Goal: Information Seeking & Learning: Learn about a topic

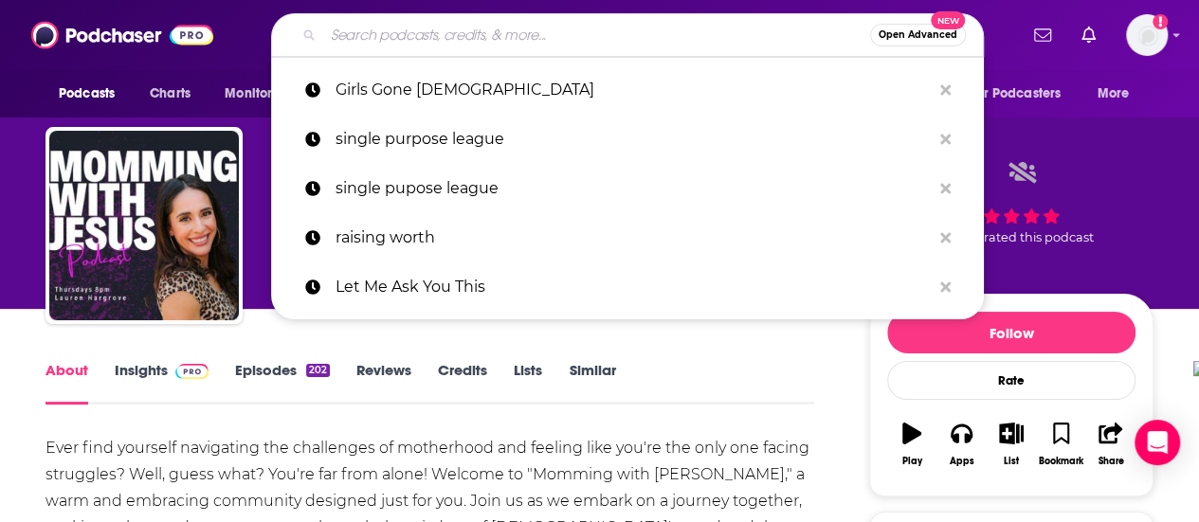
click at [569, 33] on input "Search podcasts, credits, & more..." at bounding box center [596, 35] width 547 height 30
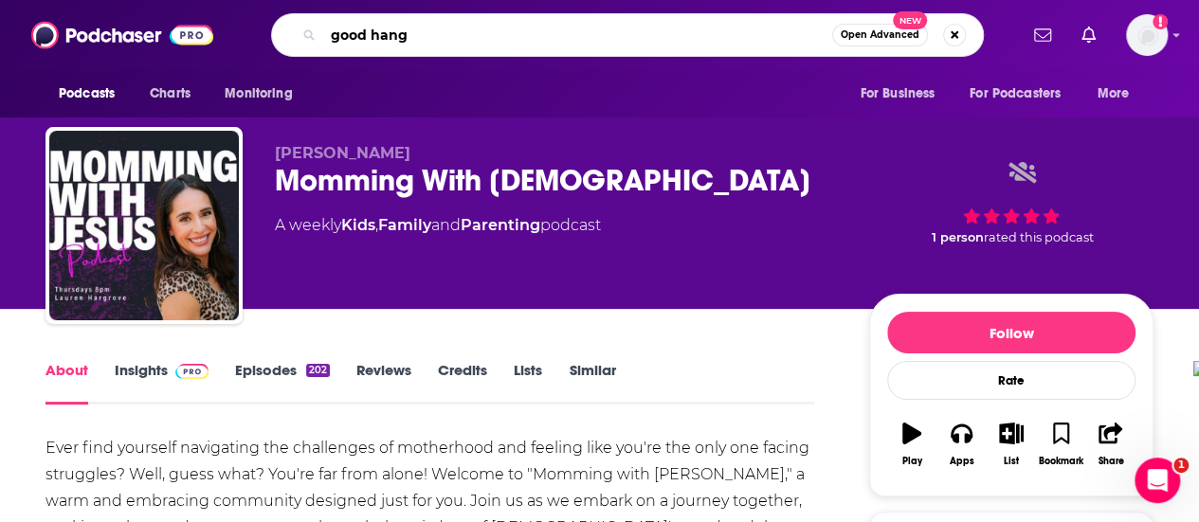
type input "good hangs"
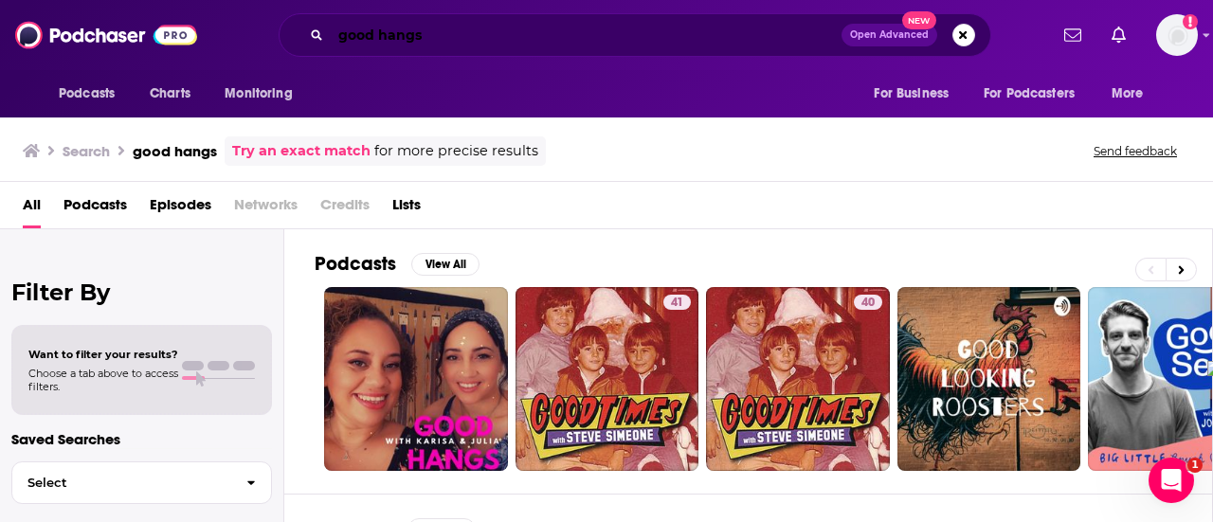
click at [408, 41] on input "good hangs" at bounding box center [586, 35] width 511 height 30
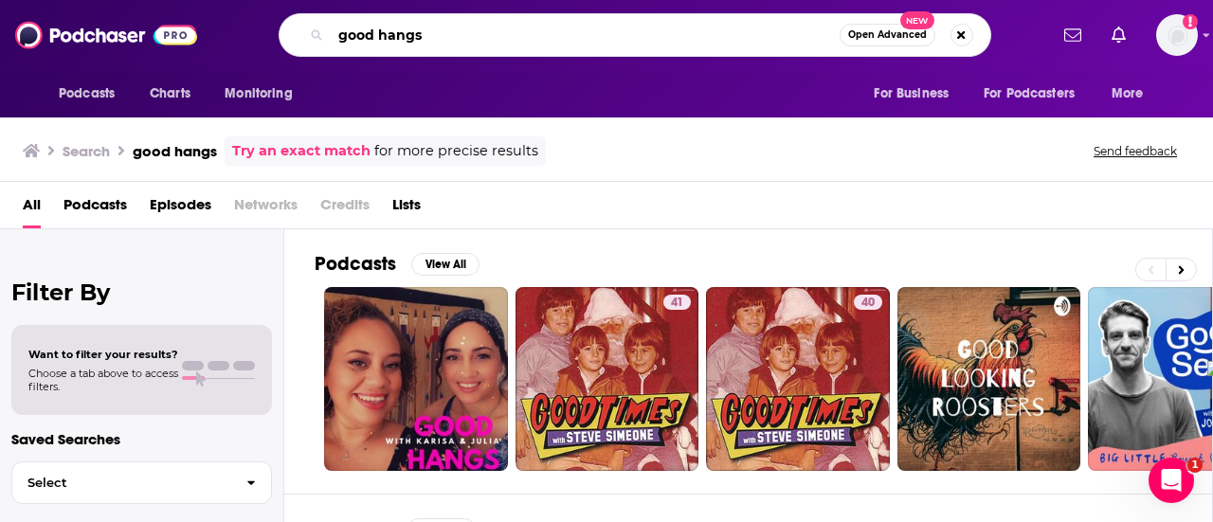
click at [408, 41] on input "good hangs" at bounding box center [585, 35] width 509 height 30
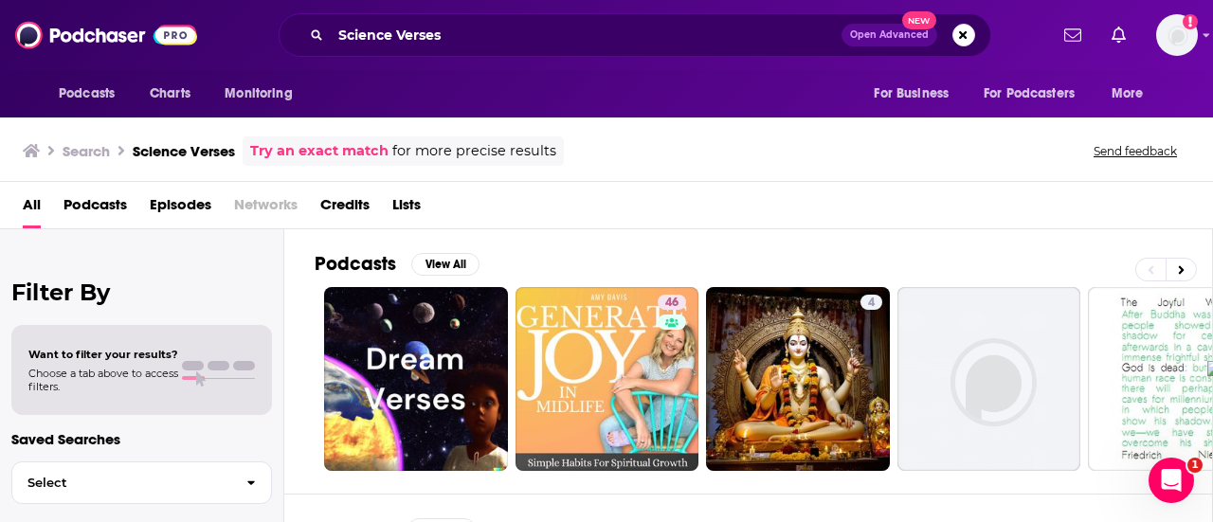
click at [476, 16] on div "Science Verses Open Advanced New" at bounding box center [635, 35] width 713 height 44
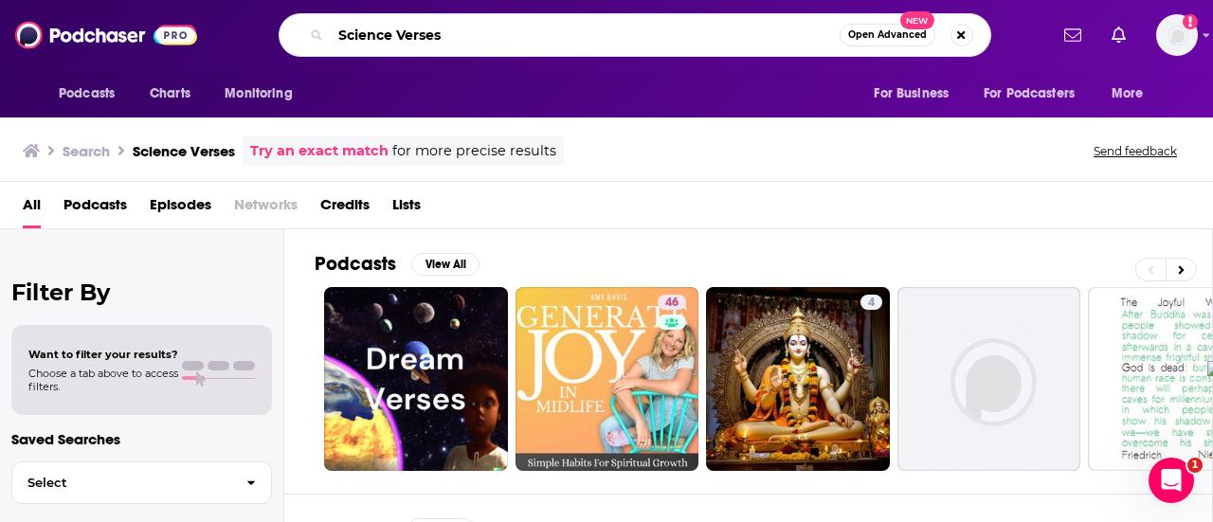
click at [472, 28] on input "Science Verses" at bounding box center [585, 35] width 509 height 30
type input "Science"
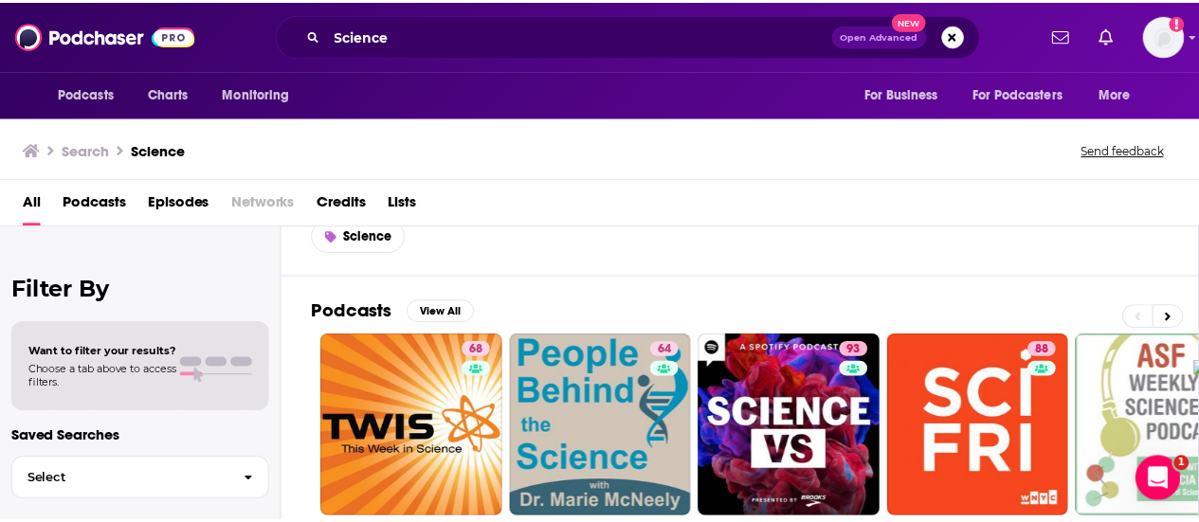
scroll to position [95, 0]
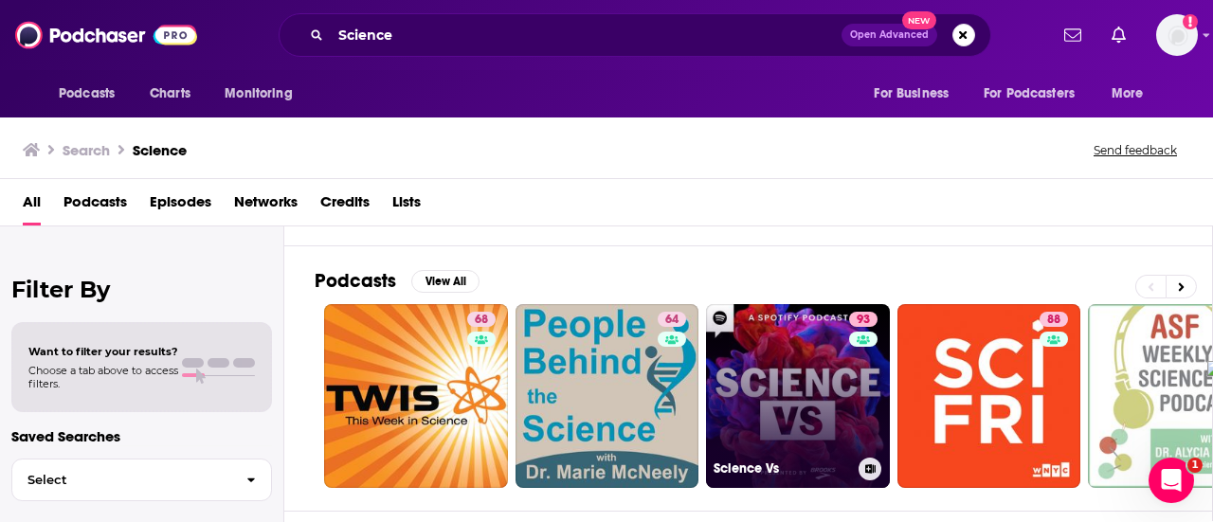
click at [794, 369] on link "93 Science Vs" at bounding box center [798, 396] width 184 height 184
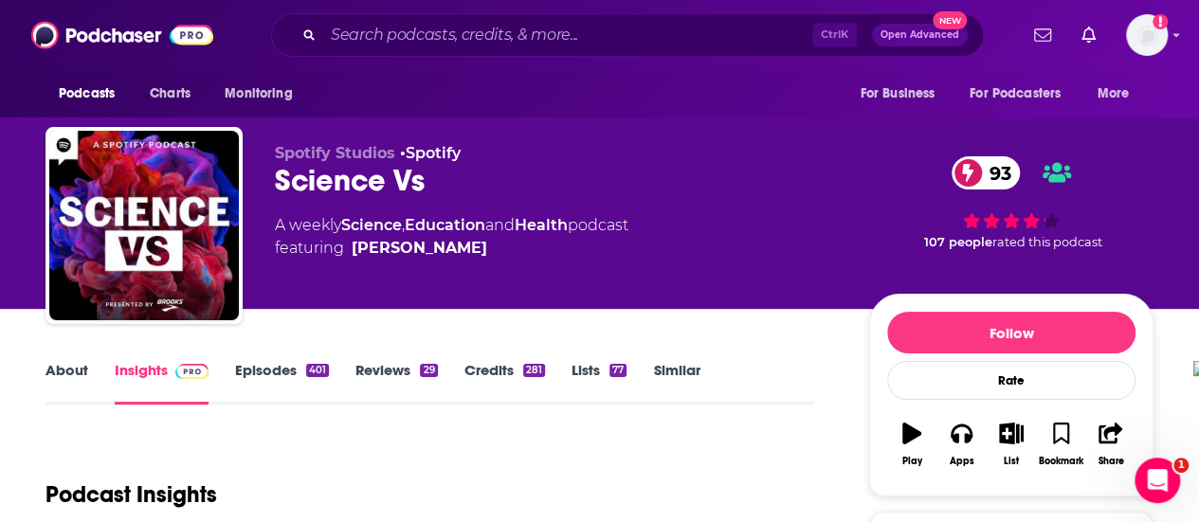
click at [53, 366] on link "About" at bounding box center [66, 383] width 43 height 44
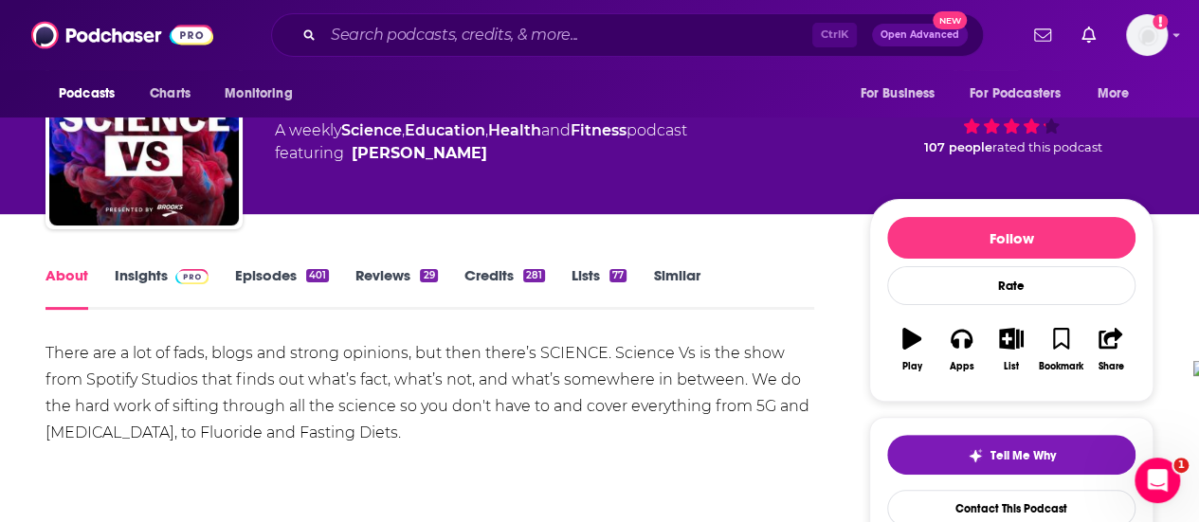
scroll to position [190, 0]
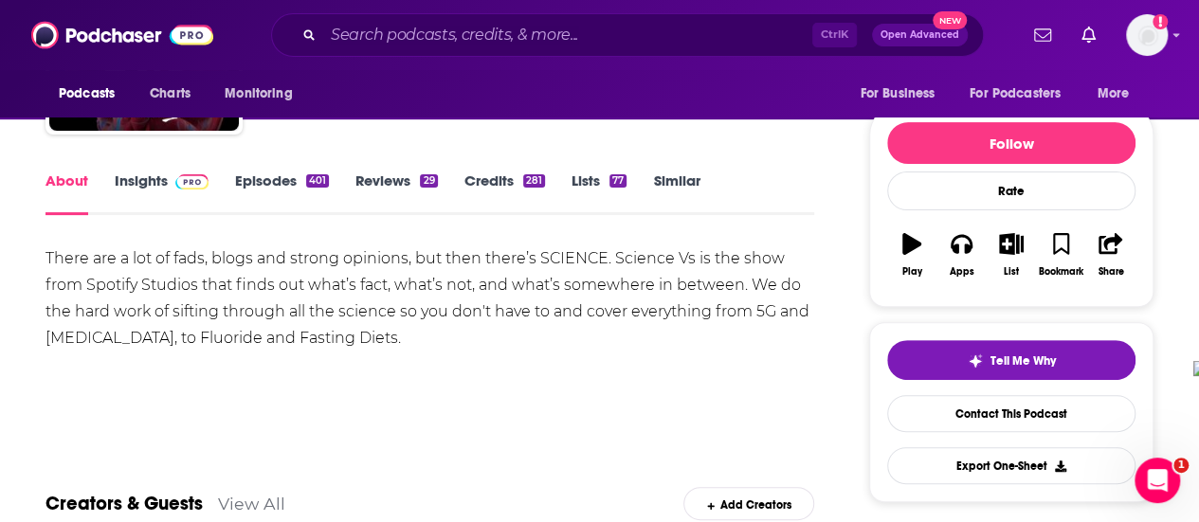
click at [252, 178] on link "Episodes 401" at bounding box center [282, 194] width 94 height 44
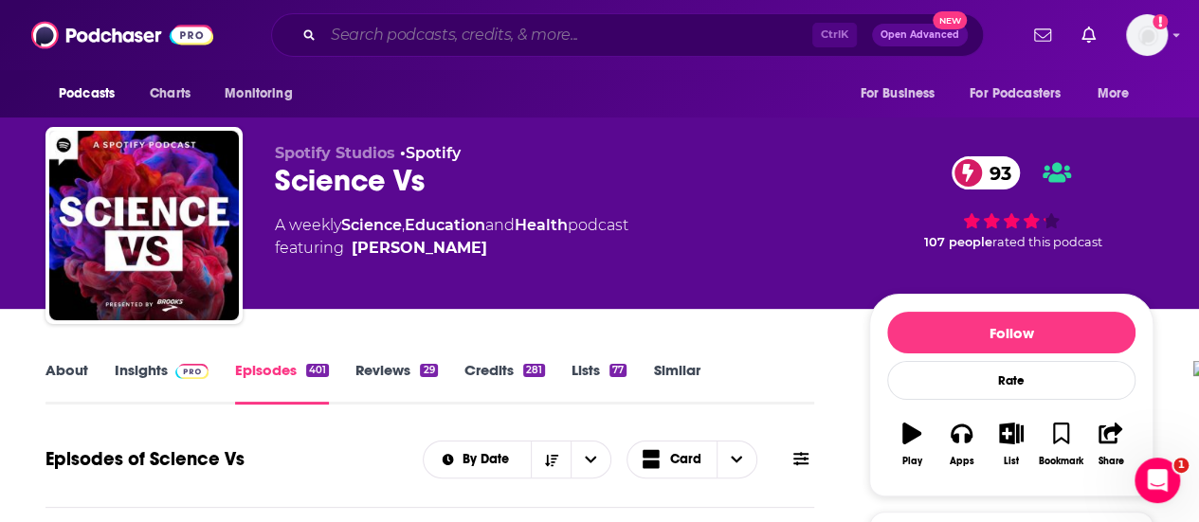
click at [510, 48] on input "Search podcasts, credits, & more..." at bounding box center [567, 35] width 489 height 30
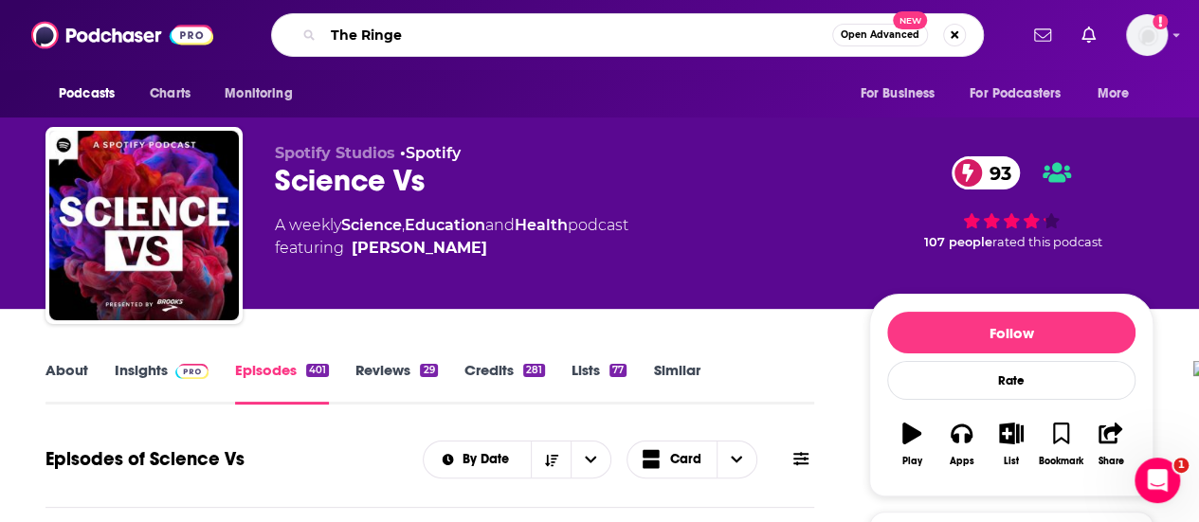
type input "The Ringer"
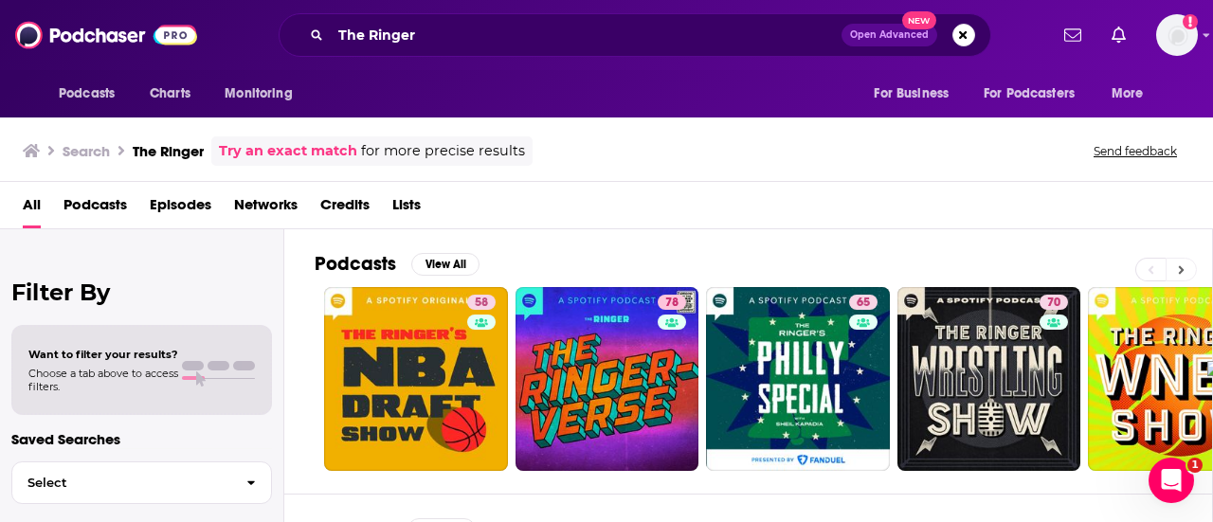
click at [1185, 267] on button at bounding box center [1181, 270] width 31 height 24
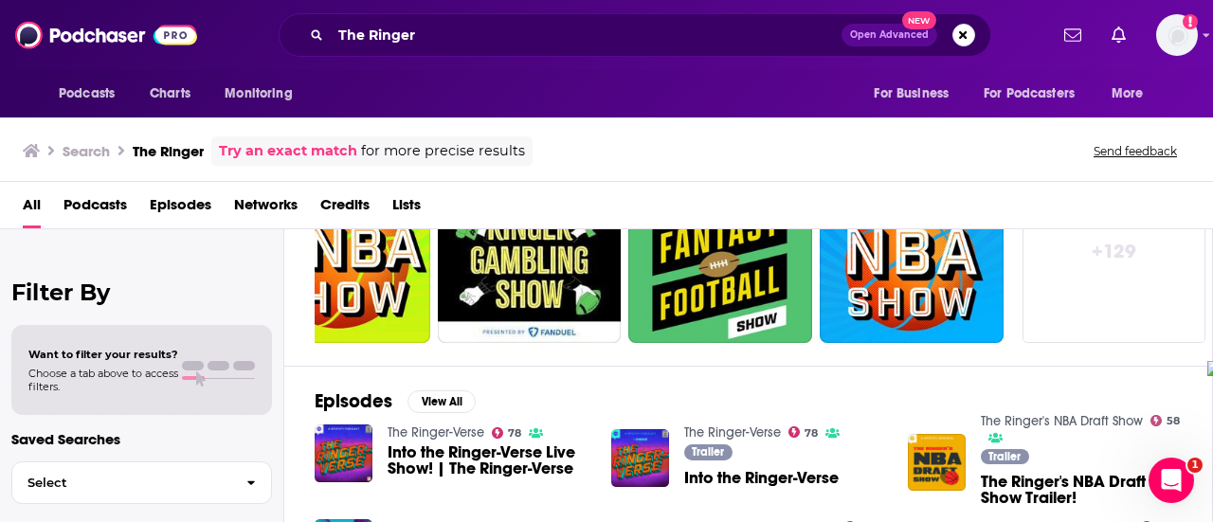
scroll to position [95, 0]
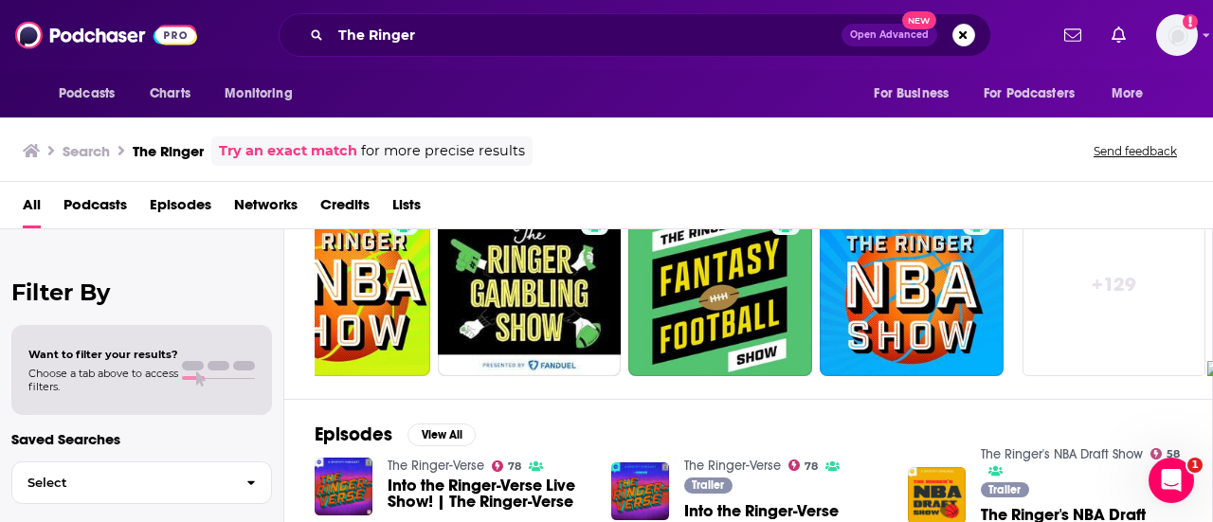
click at [846, 178] on div "Search The Ringer Try an exact match for more precise results Send feedback" at bounding box center [606, 148] width 1213 height 68
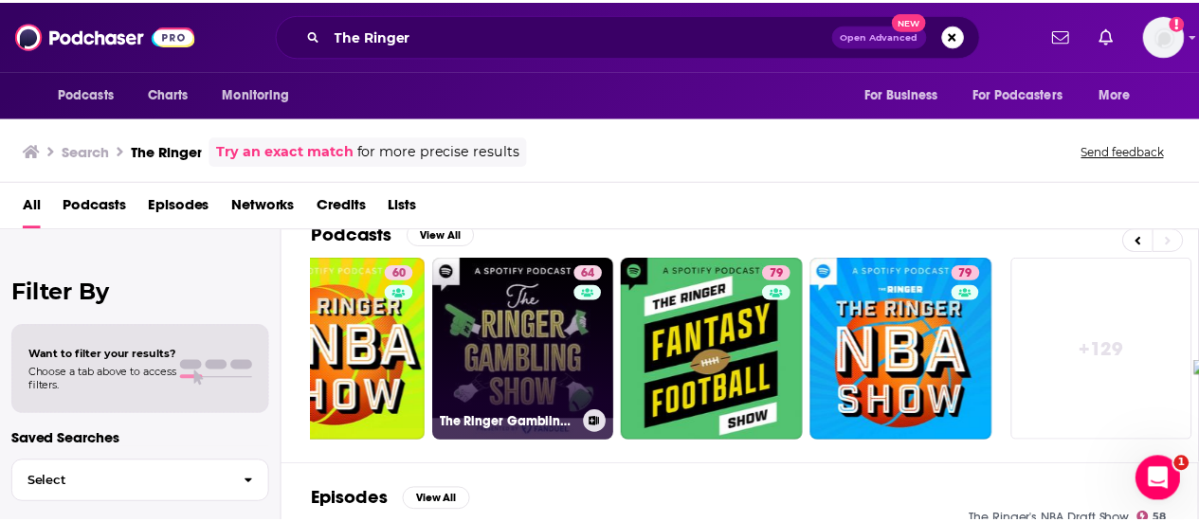
scroll to position [0, 0]
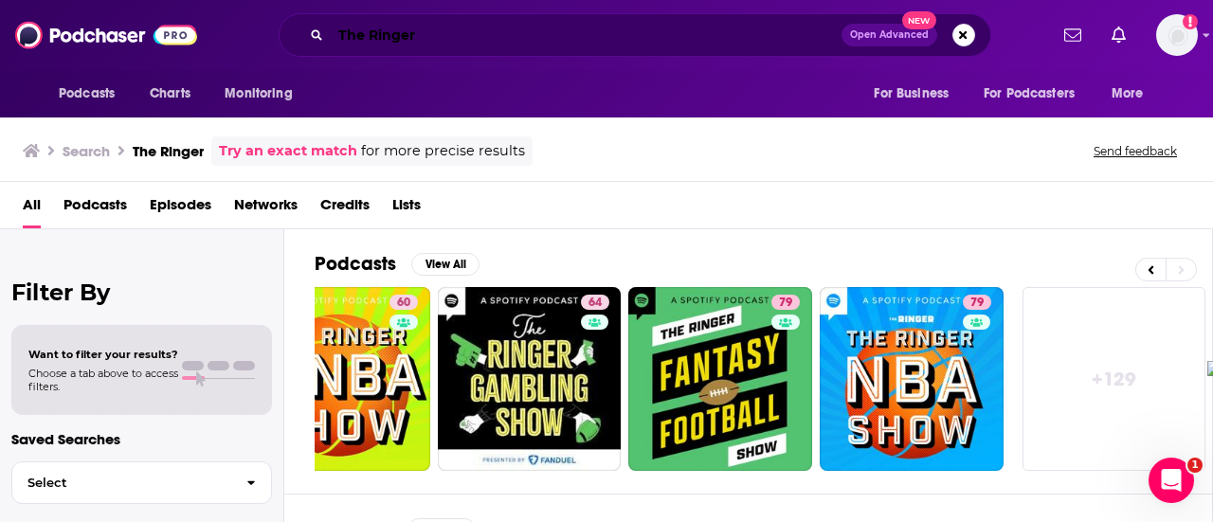
click at [439, 45] on input "The Ringer" at bounding box center [586, 35] width 511 height 30
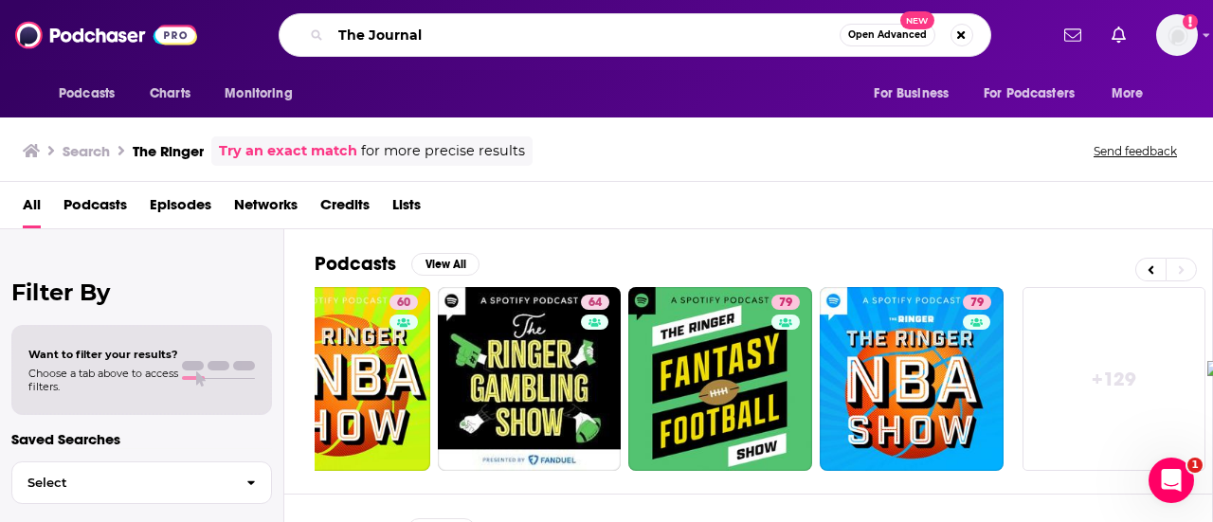
type input "The Journal"
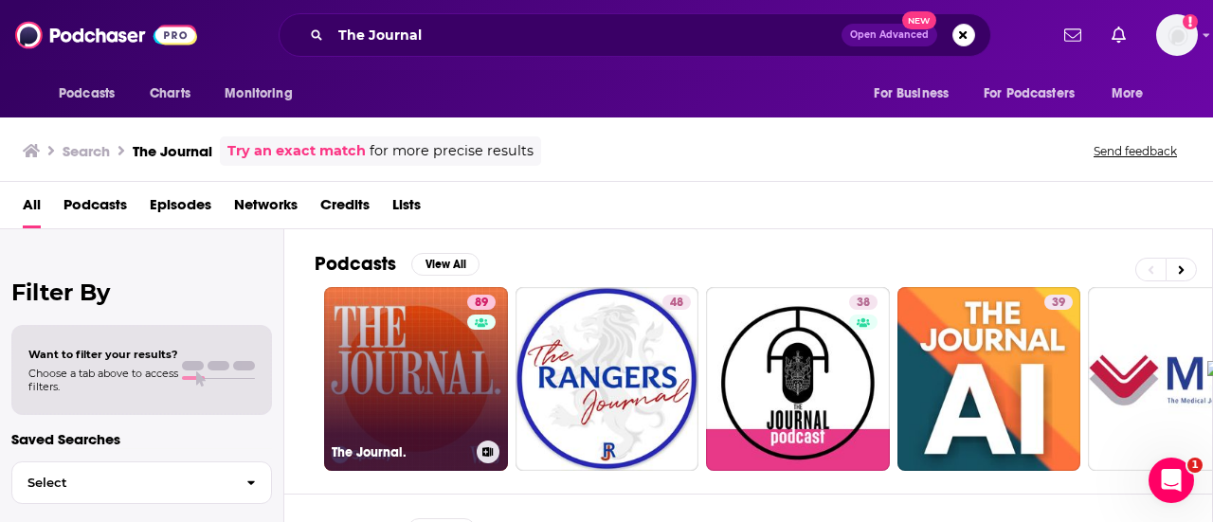
click at [436, 348] on link "89 The Journal." at bounding box center [416, 379] width 184 height 184
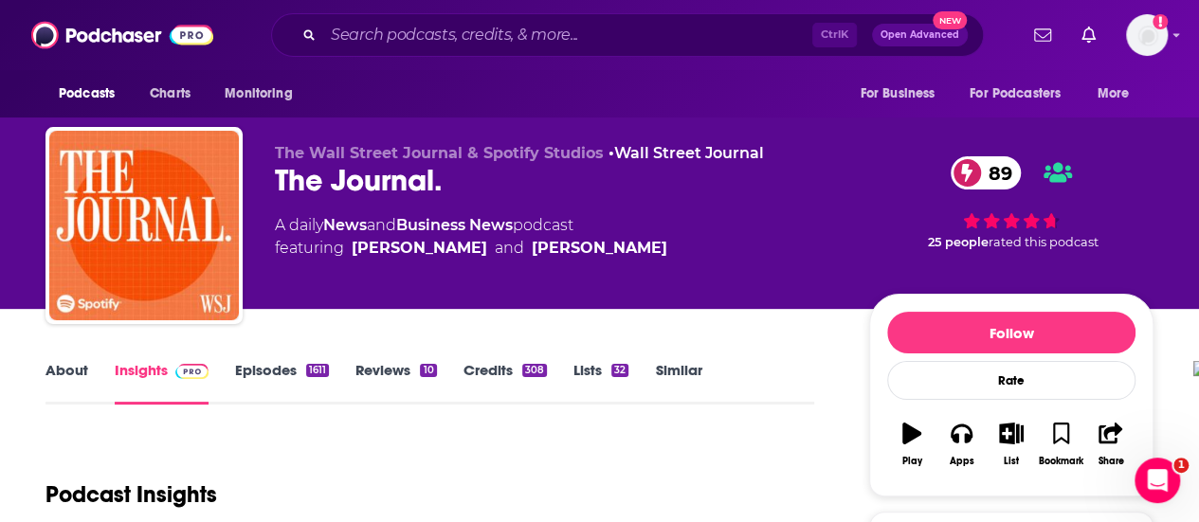
scroll to position [95, 0]
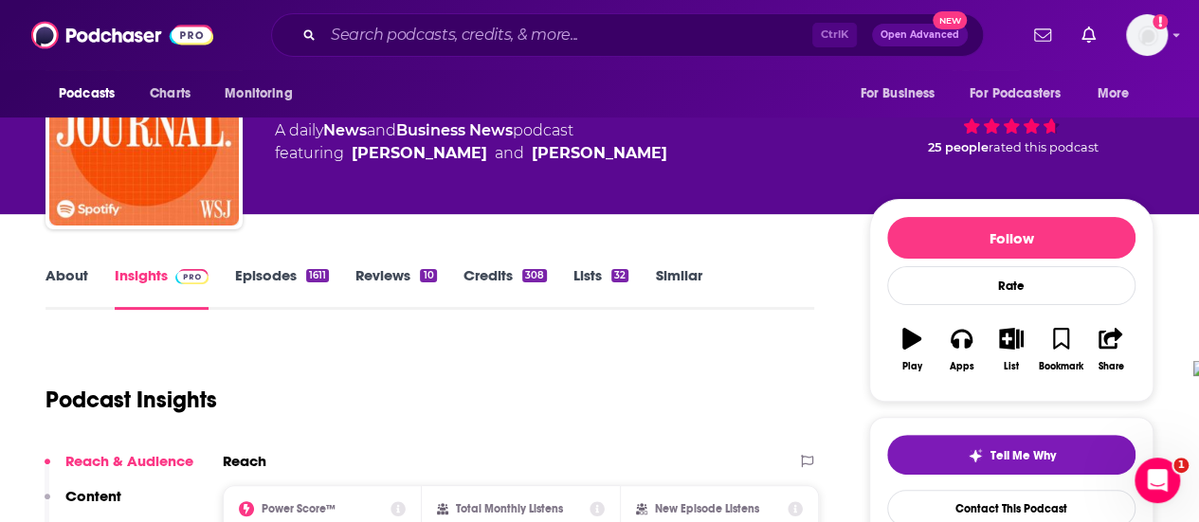
click at [273, 266] on link "Episodes 1611" at bounding box center [282, 288] width 94 height 44
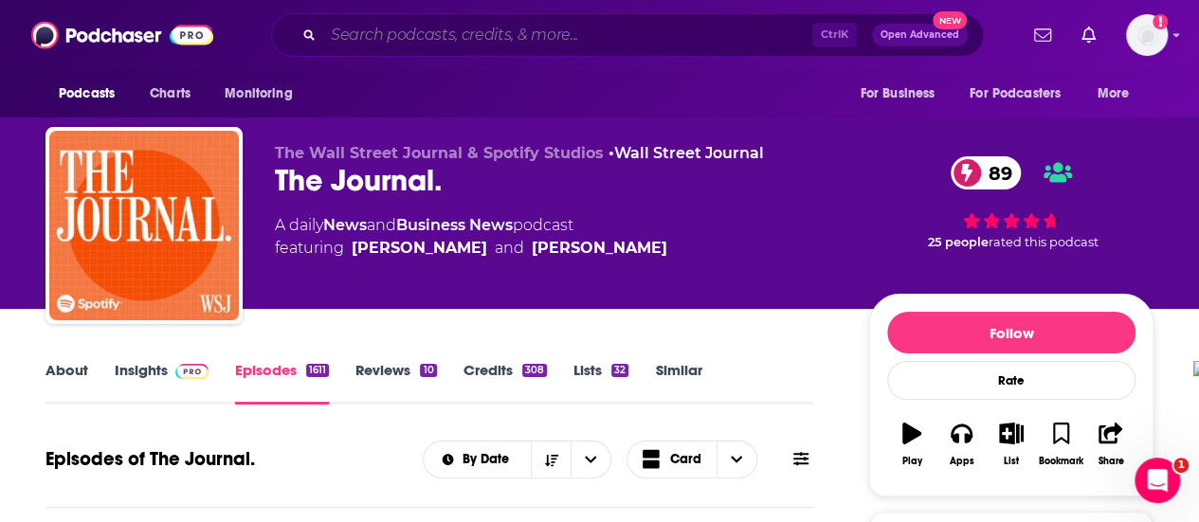
click at [457, 39] on input "Search podcasts, credits, & more..." at bounding box center [567, 35] width 489 height 30
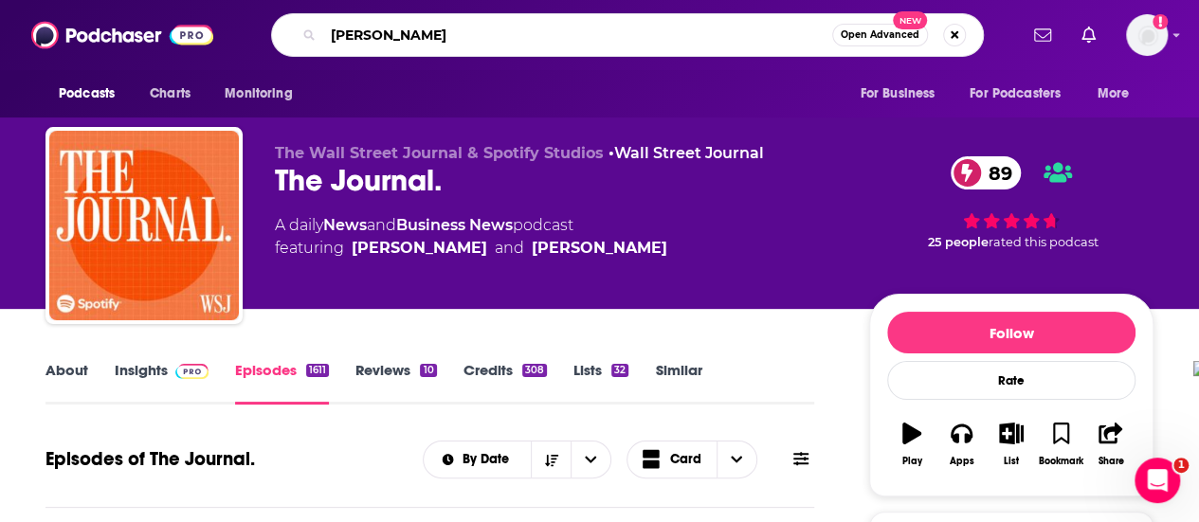
type input "[PERSON_NAME]"
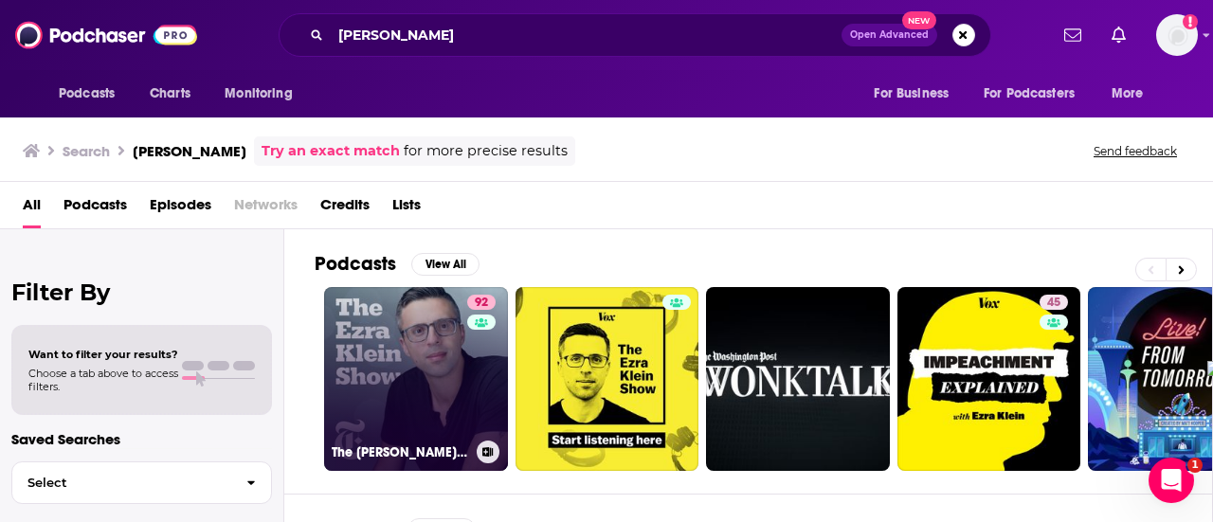
click at [395, 348] on link "92 The [PERSON_NAME] Show" at bounding box center [416, 379] width 184 height 184
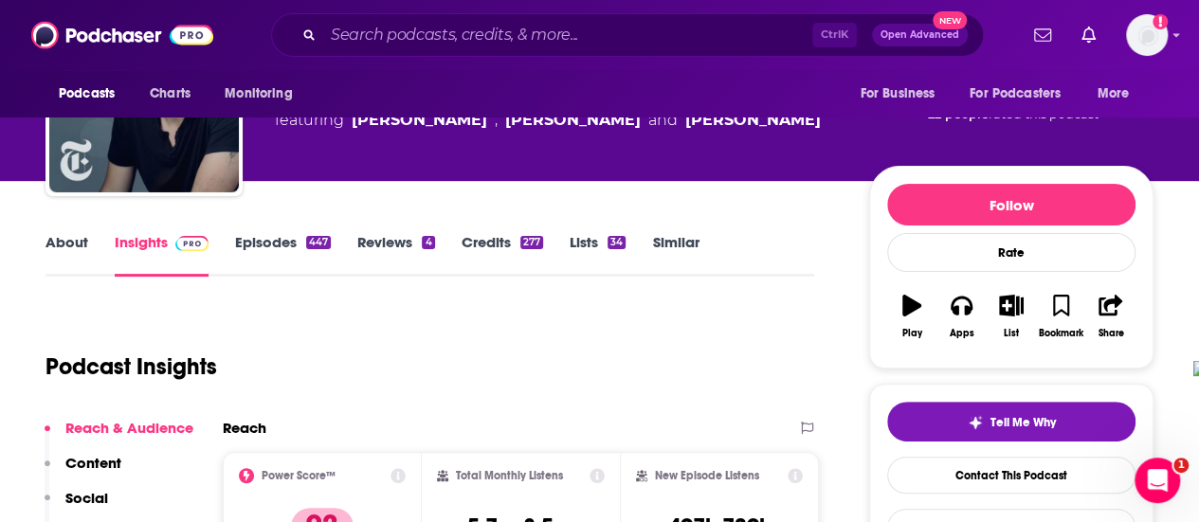
scroll to position [95, 0]
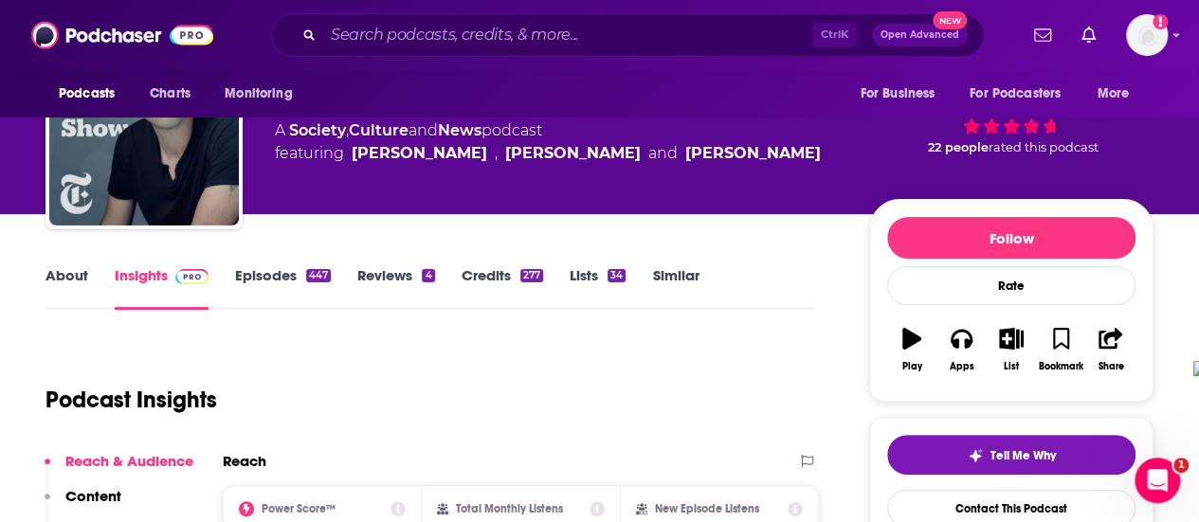
click at [47, 278] on link "About" at bounding box center [66, 288] width 43 height 44
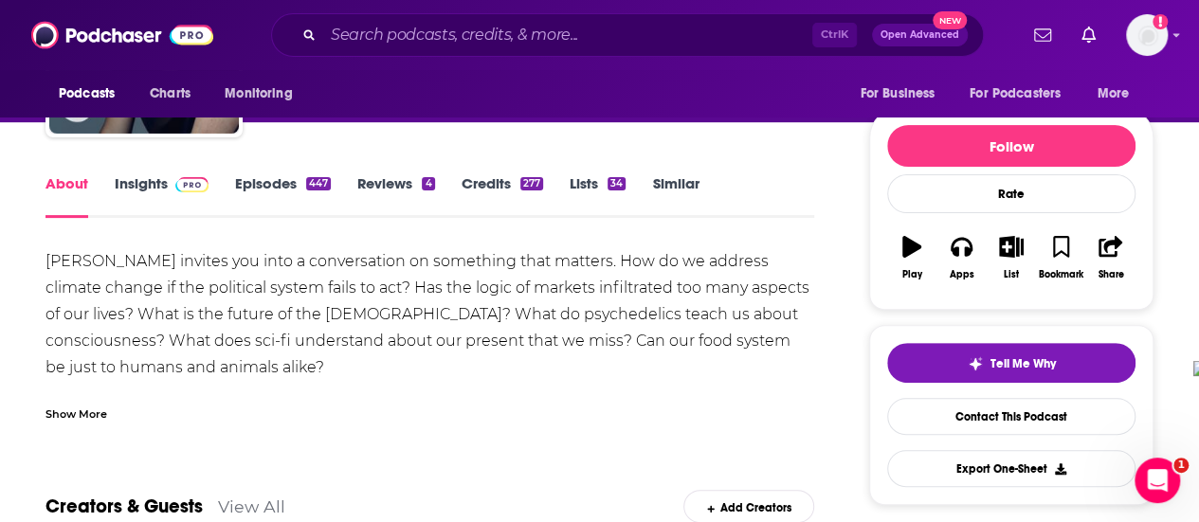
scroll to position [190, 0]
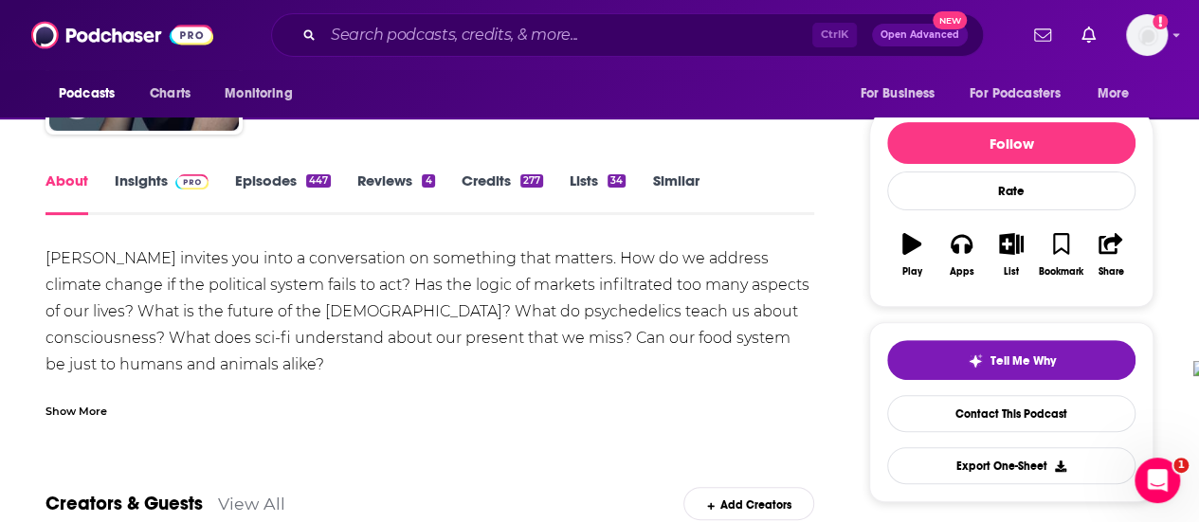
click at [45, 407] on div "Show More" at bounding box center [76, 410] width 62 height 18
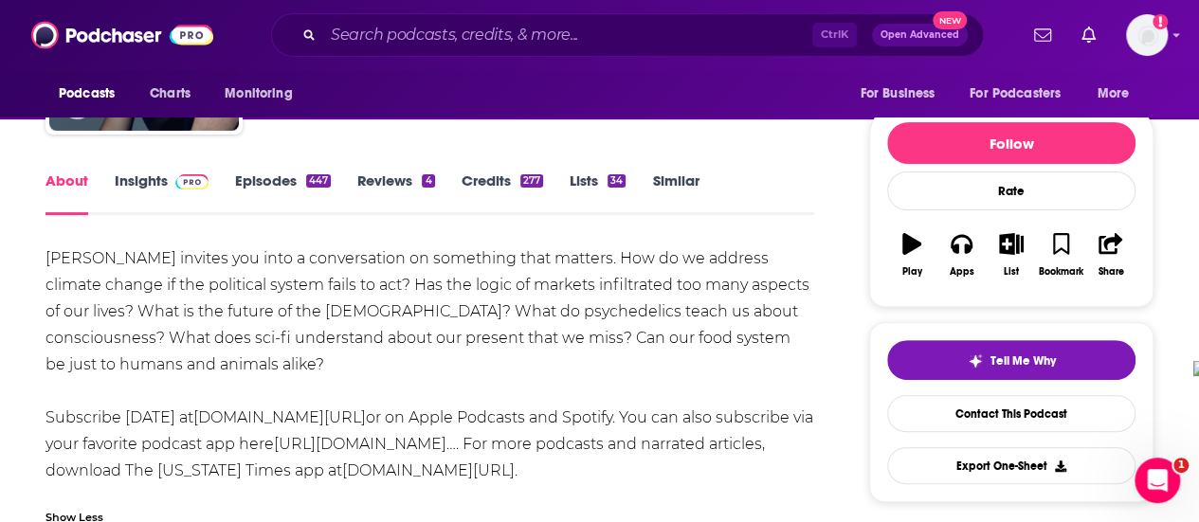
click at [298, 192] on link "Episodes 447" at bounding box center [283, 194] width 96 height 44
